Goal: Check status: Verify the current state of an ongoing process or item

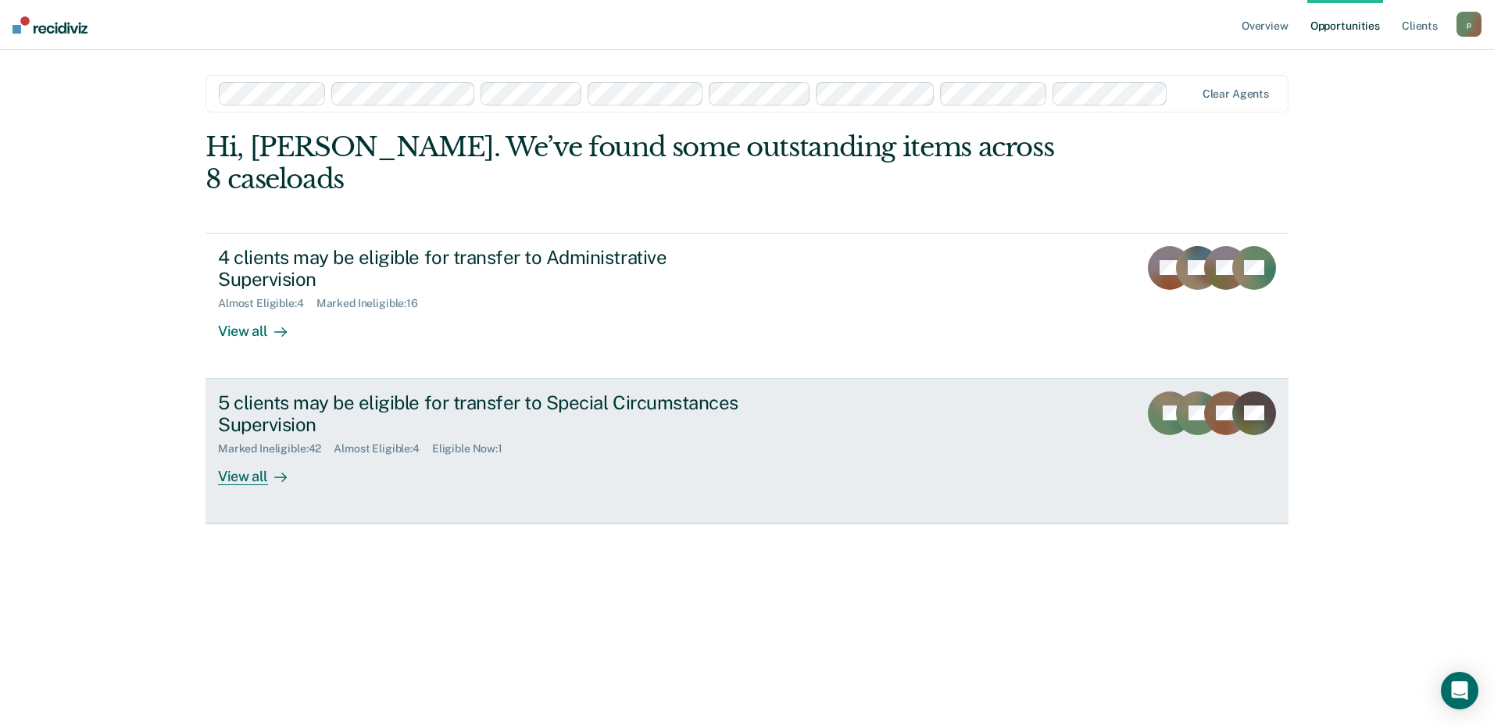
click at [557, 392] on div "5 clients may be eligible for transfer to Special Circumstances Supervision" at bounding box center [492, 414] width 549 height 45
